Goal: Check status: Check status

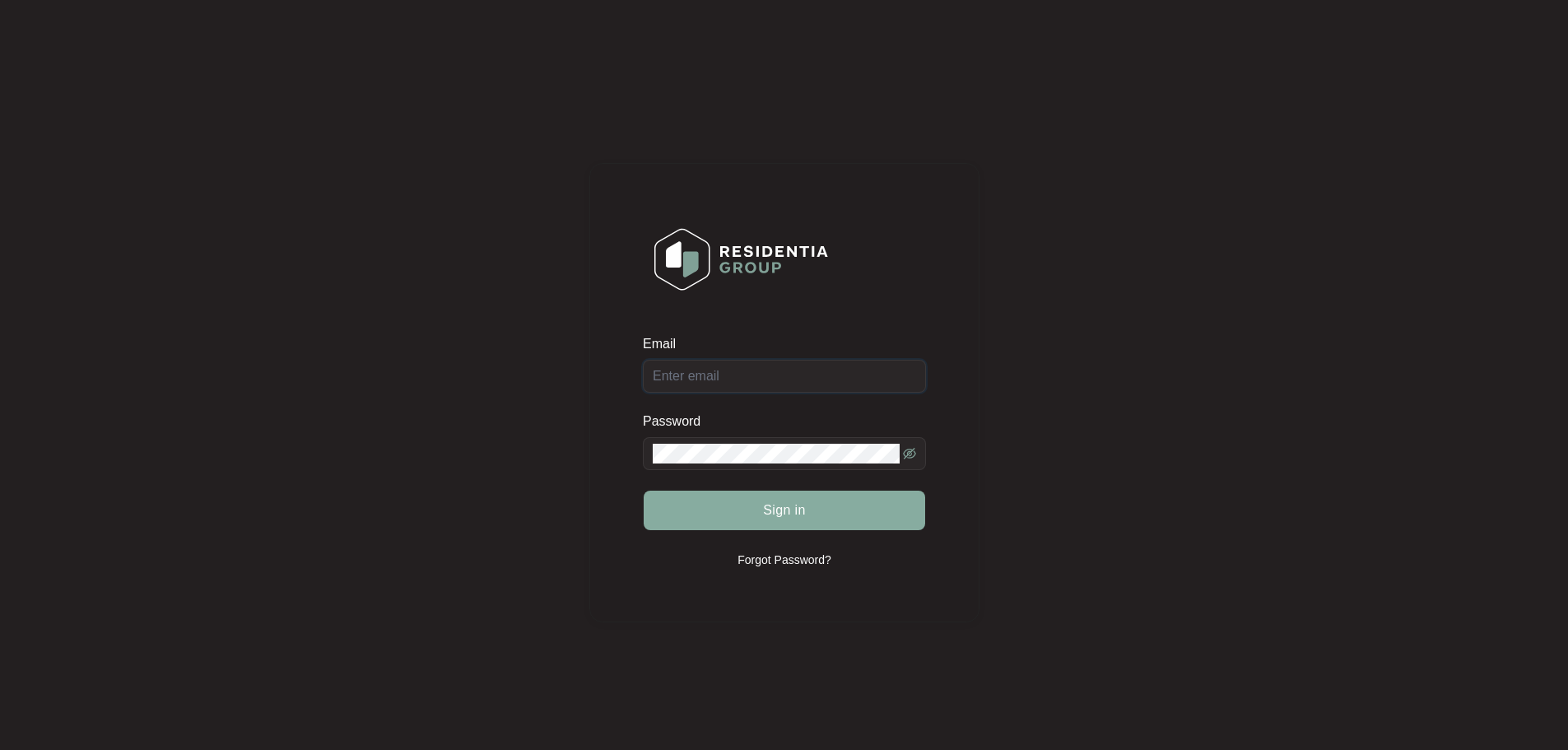
type input "[EMAIL_ADDRESS][DOMAIN_NAME]"
click at [781, 507] on span "Sign in" at bounding box center [784, 510] width 43 height 20
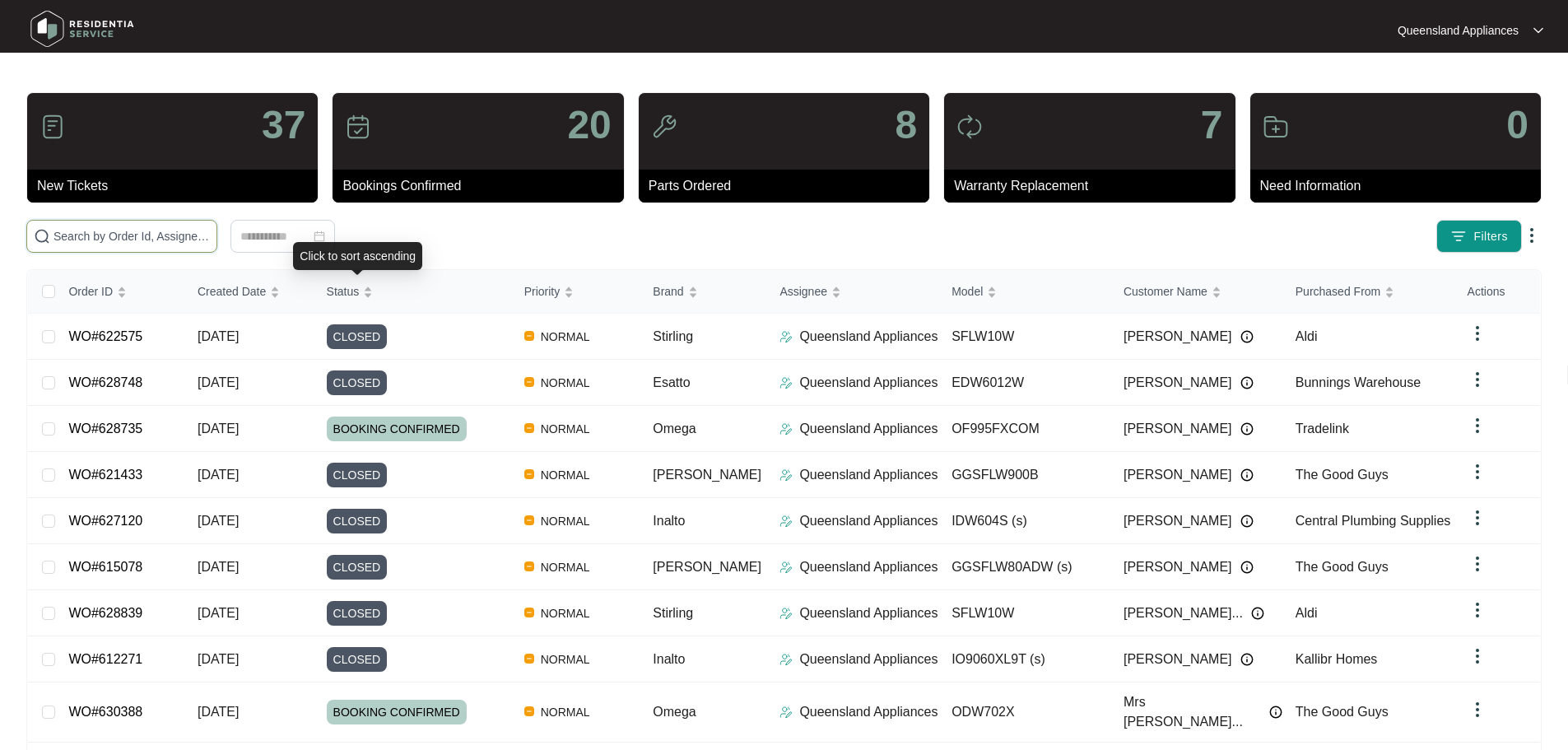
click at [210, 238] on input "text" at bounding box center [131, 236] width 157 height 18
paste input "630381"
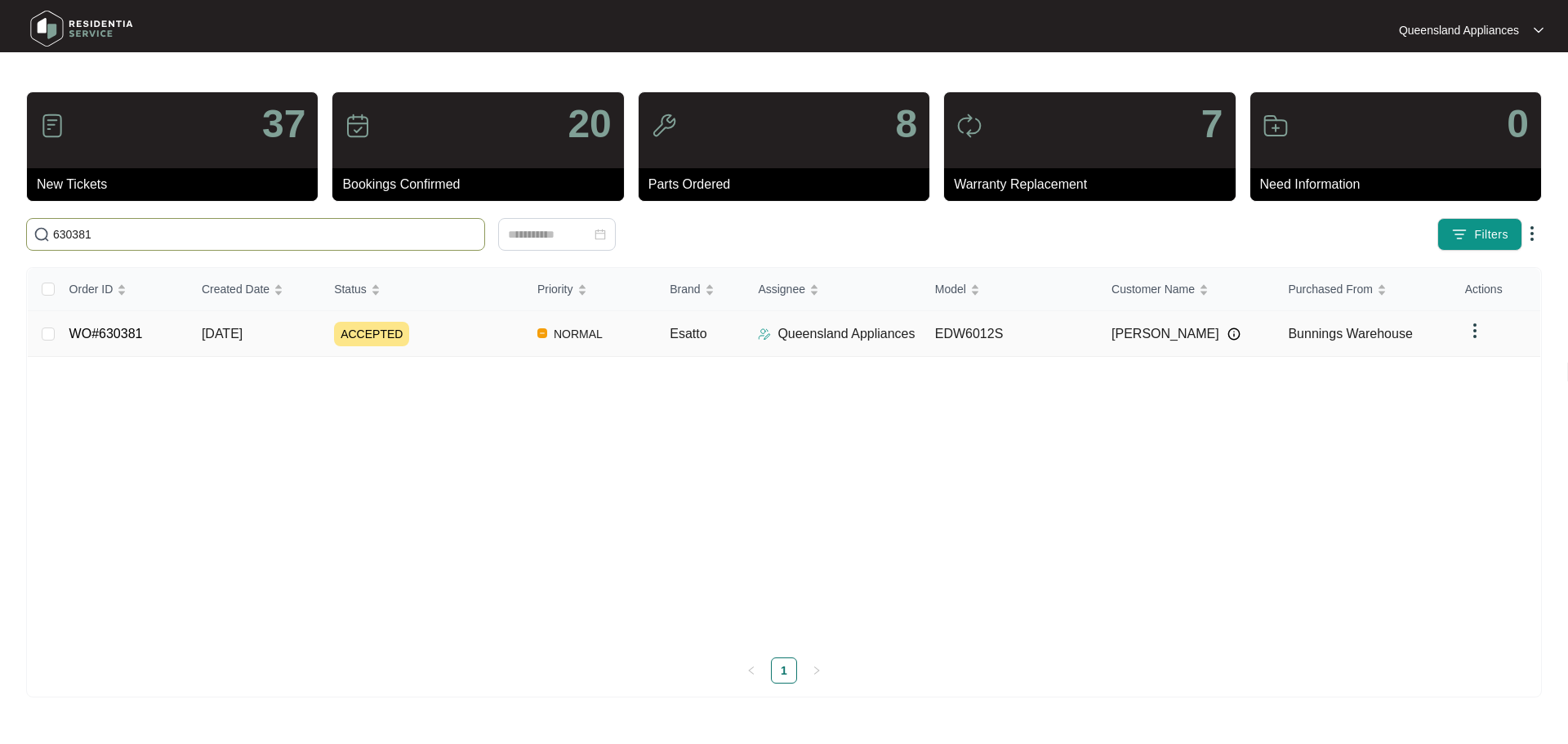
type input "630381"
click at [470, 338] on div "ACCEPTED" at bounding box center [429, 334] width 191 height 24
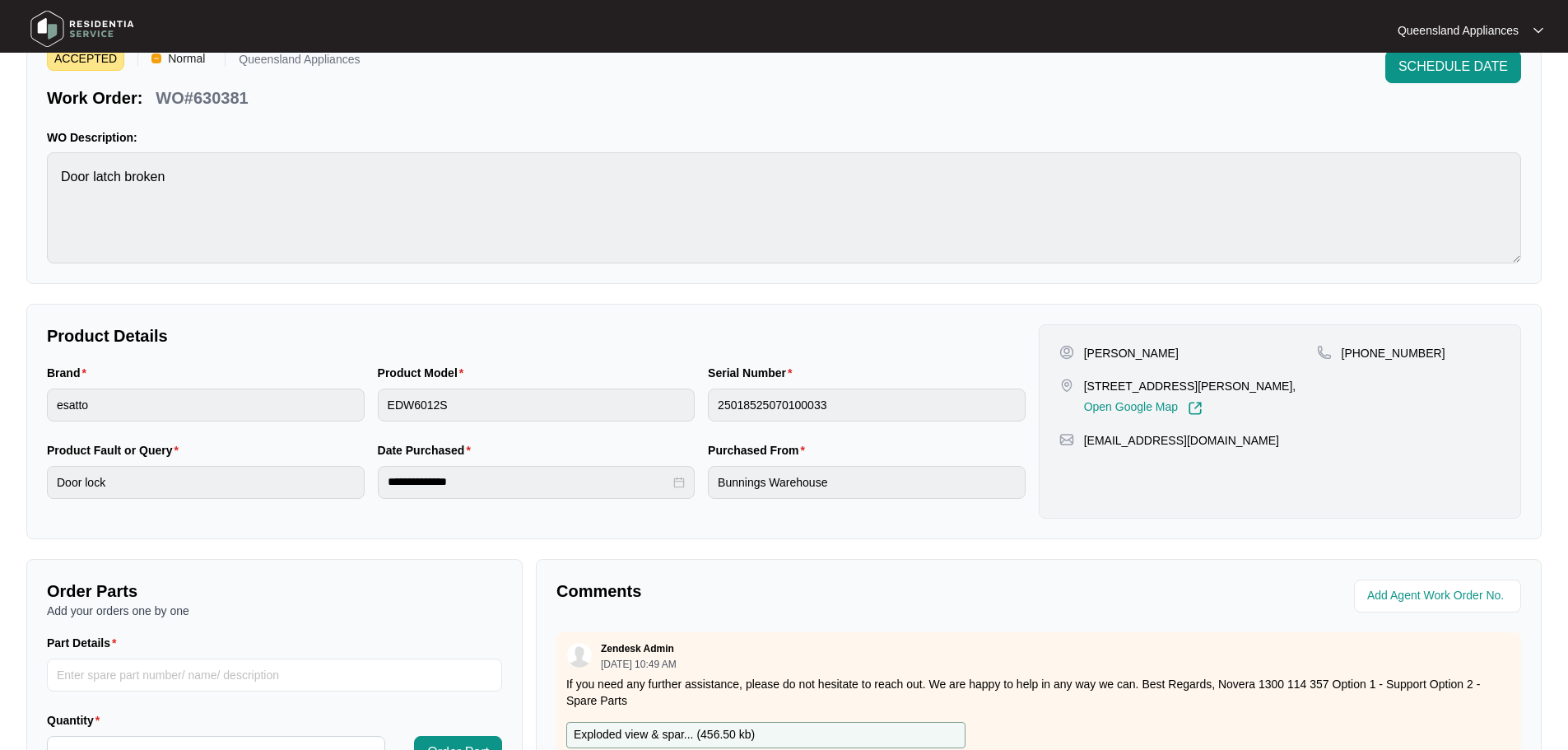
scroll to position [329, 0]
